Goal: Book appointment/travel/reservation

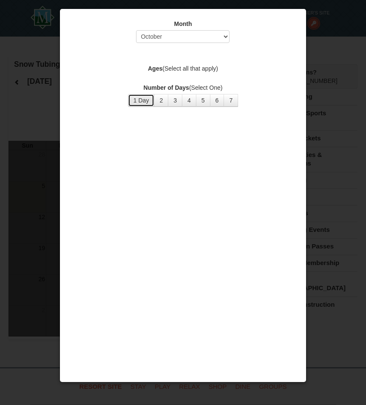
click at [141, 102] on button "1 Day" at bounding box center [141, 100] width 27 height 13
click at [218, 34] on select "Select October November December January February March April May June July Aug…" at bounding box center [183, 36] width 94 height 13
select select "12"
click at [136, 30] on select "Select October November December January February March April May June July Aug…" at bounding box center [183, 36] width 94 height 13
click at [137, 101] on button "1 Day" at bounding box center [141, 100] width 27 height 13
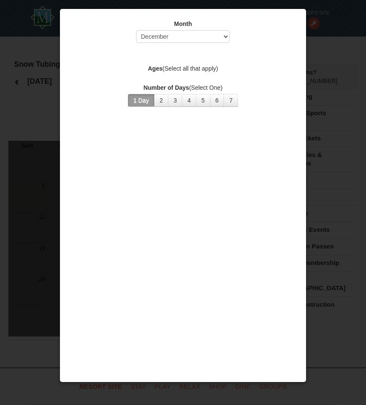
drag, startPoint x: 326, startPoint y: 19, endPoint x: 315, endPoint y: 17, distance: 10.9
click at [324, 19] on div at bounding box center [183, 202] width 366 height 405
click at [340, 41] on div at bounding box center [183, 202] width 366 height 405
click at [225, 35] on select "Select October November December January February March April May June July Aug…" at bounding box center [183, 36] width 94 height 13
select select "12"
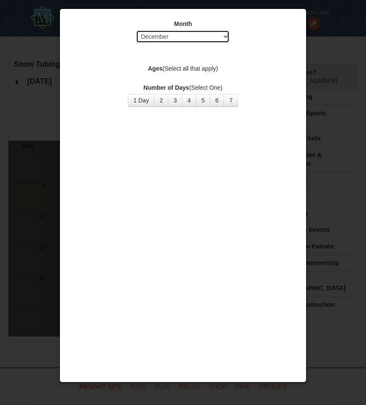
click at [136, 30] on select "Select October November December January February March April May June July Aug…" at bounding box center [183, 36] width 94 height 13
click at [361, 63] on div at bounding box center [183, 202] width 366 height 405
click at [145, 104] on button "1 Day" at bounding box center [141, 100] width 27 height 13
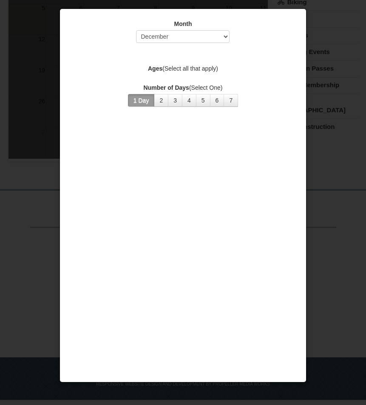
scroll to position [200, 0]
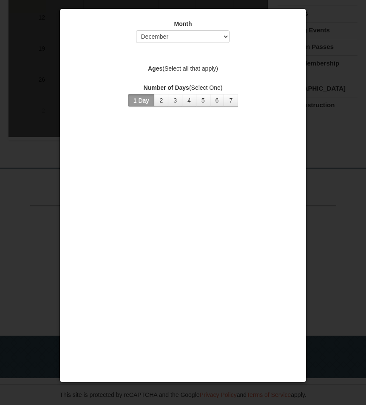
click at [323, 85] on div at bounding box center [183, 202] width 366 height 405
